Goal: Submit feedback/report problem

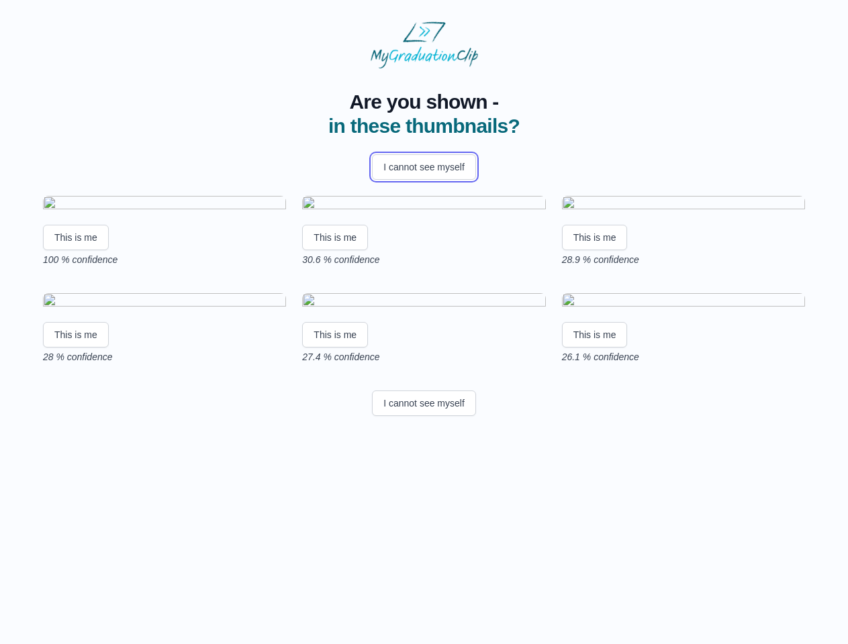
click at [423, 167] on button "I cannot see myself" at bounding box center [424, 167] width 104 height 26
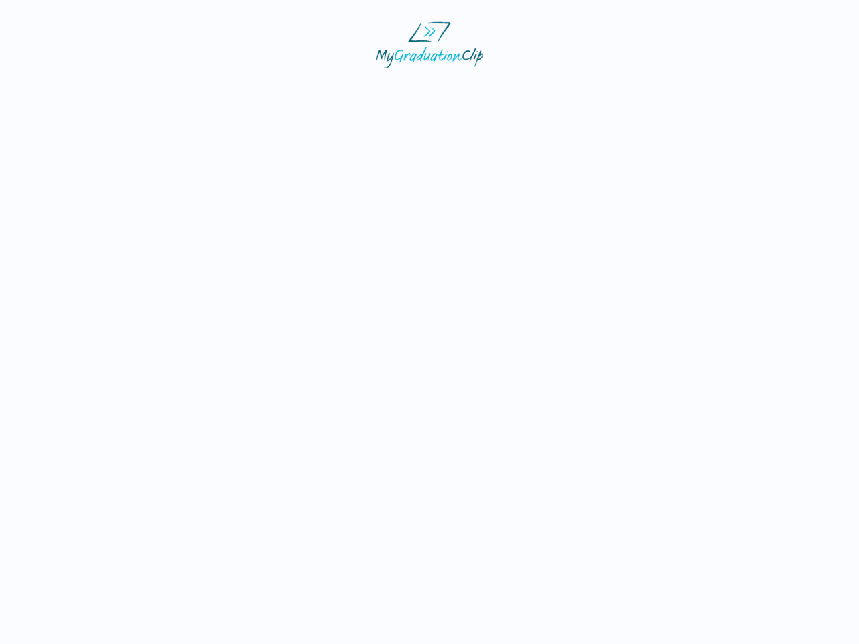
click at [76, 90] on html at bounding box center [429, 45] width 859 height 90
click at [337, 90] on html at bounding box center [429, 45] width 859 height 90
click at [598, 90] on html at bounding box center [429, 45] width 859 height 90
click at [76, 90] on html at bounding box center [429, 45] width 859 height 90
click at [337, 90] on html at bounding box center [429, 45] width 859 height 90
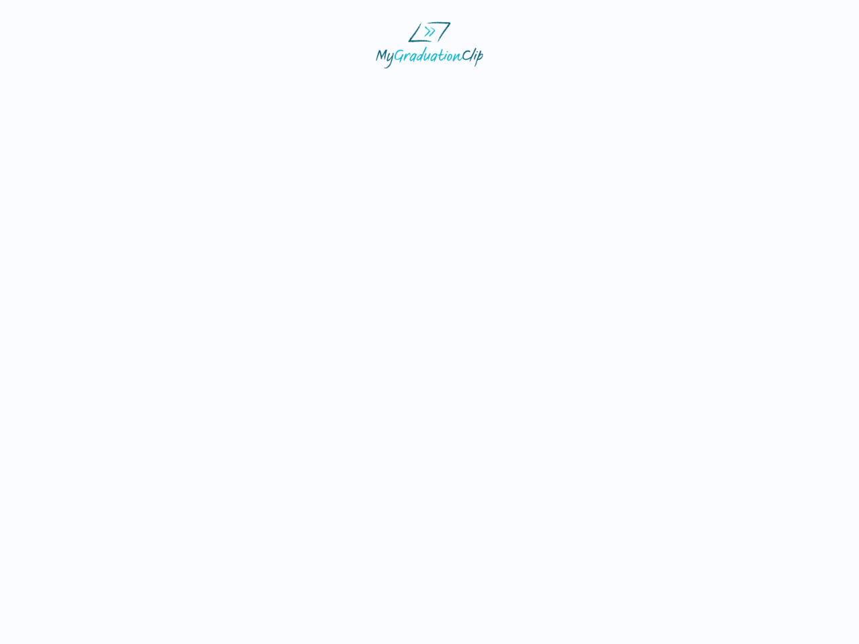
click at [598, 90] on html at bounding box center [429, 45] width 859 height 90
click at [423, 90] on html at bounding box center [429, 45] width 859 height 90
